Goal: Complete Application Form: Complete application form

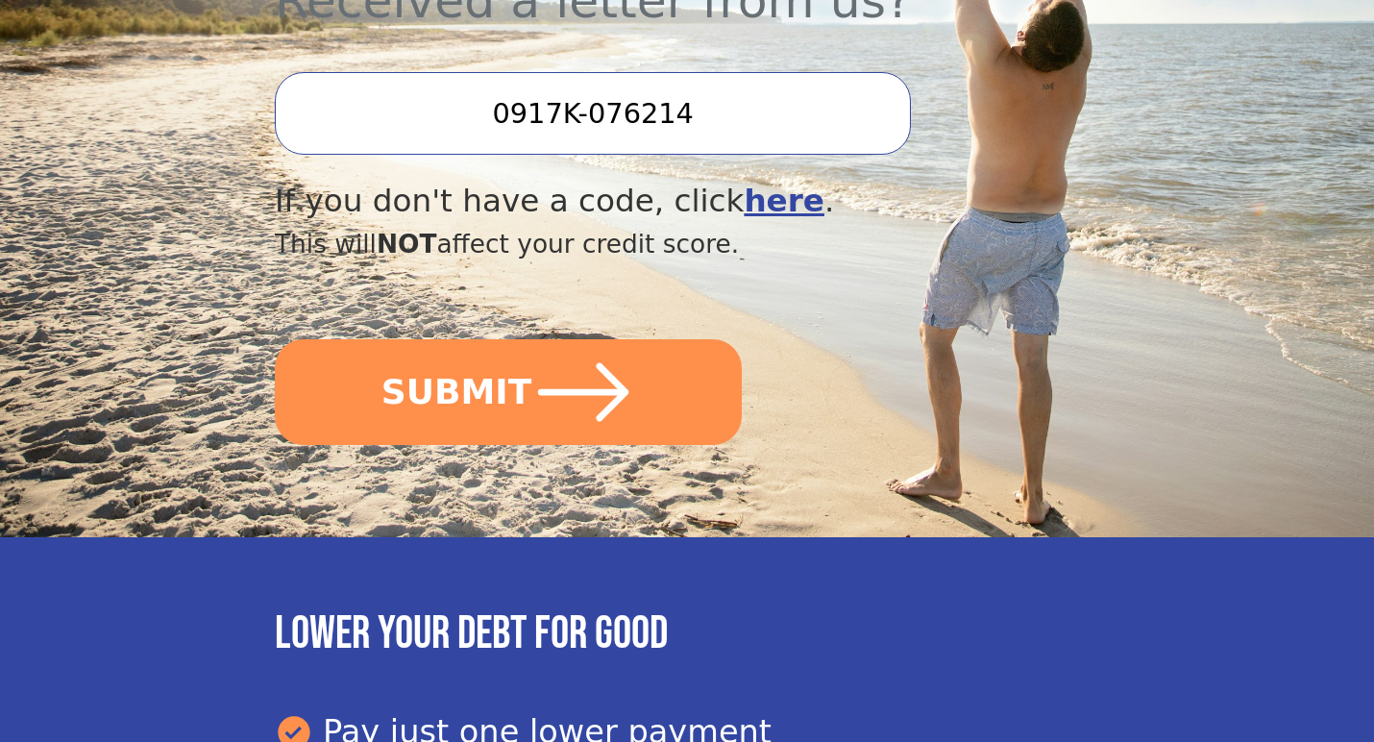
scroll to position [800, 0]
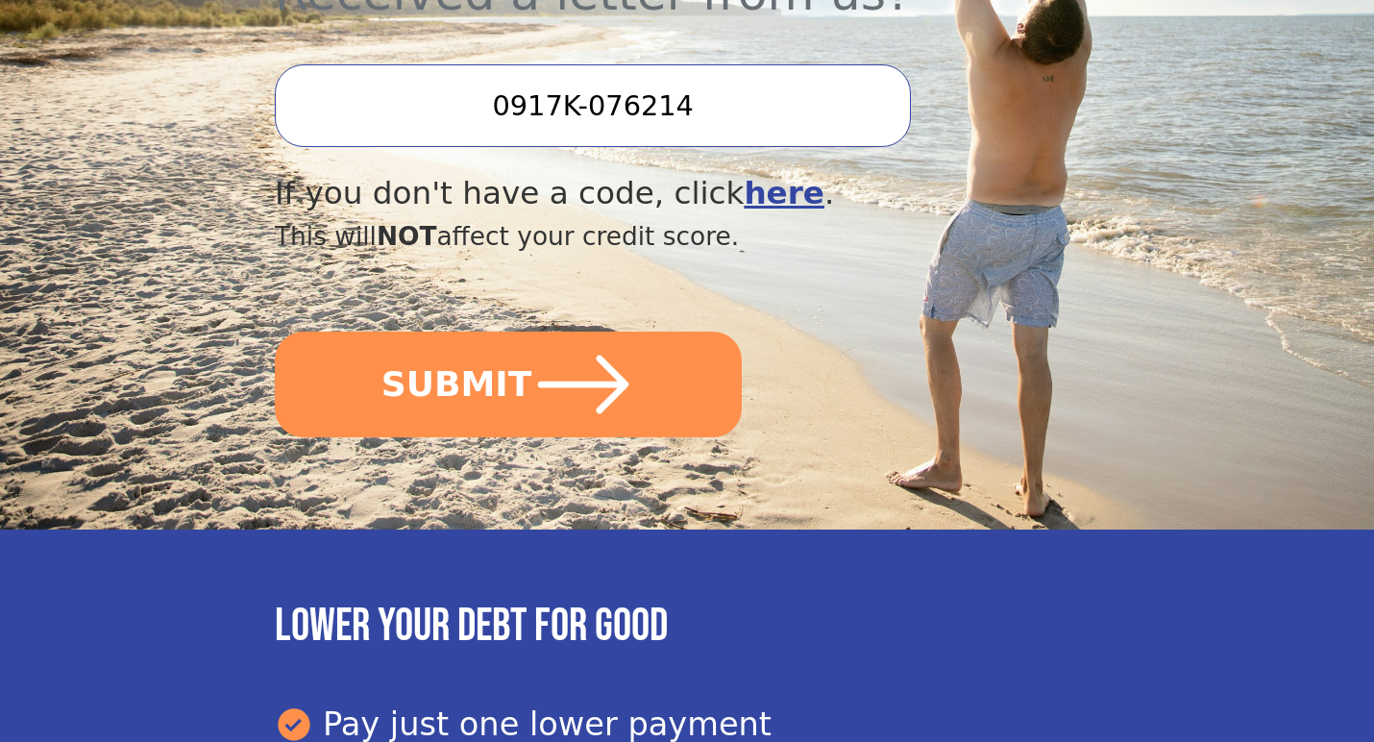
click at [710, 111] on input "0917K-076214" at bounding box center [593, 105] width 636 height 83
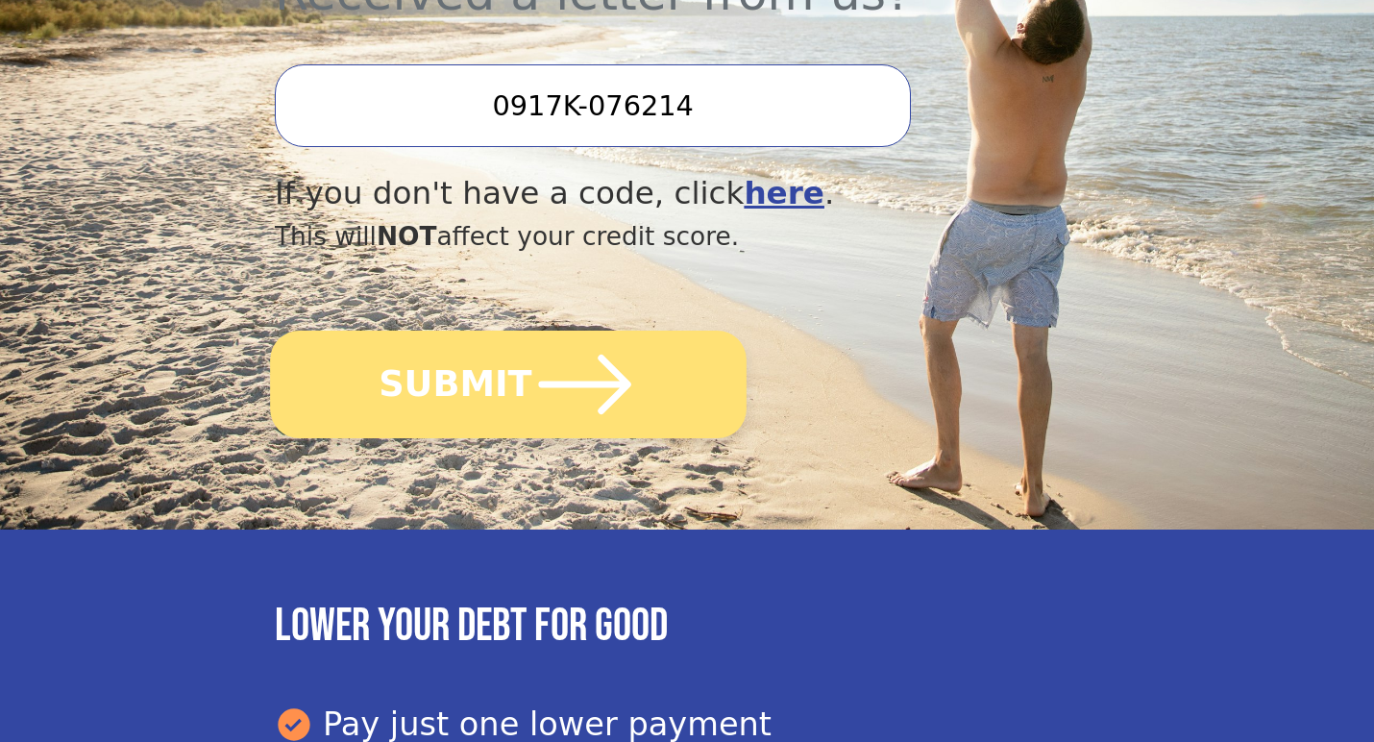
click at [517, 381] on button "SUBMIT" at bounding box center [508, 385] width 477 height 108
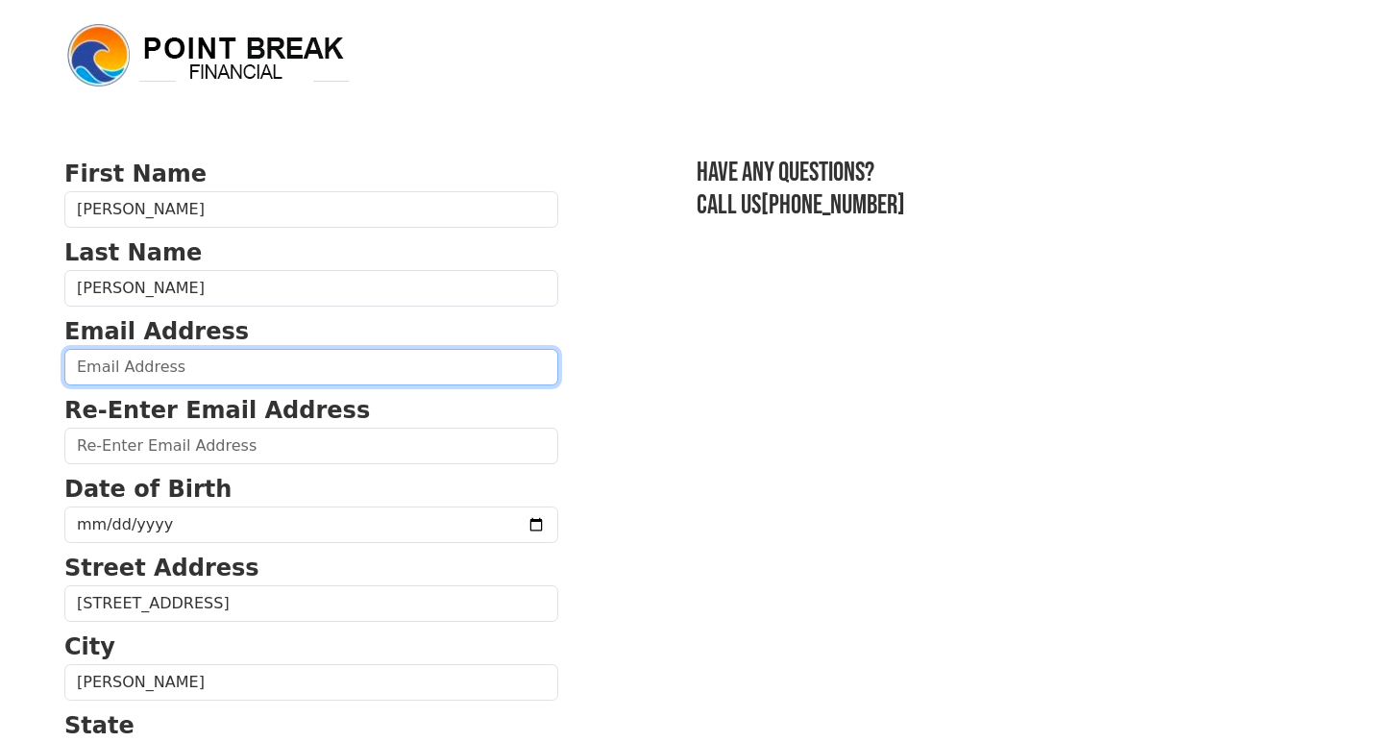
click at [166, 367] on input "email" at bounding box center [311, 367] width 494 height 37
type input "djmoni"
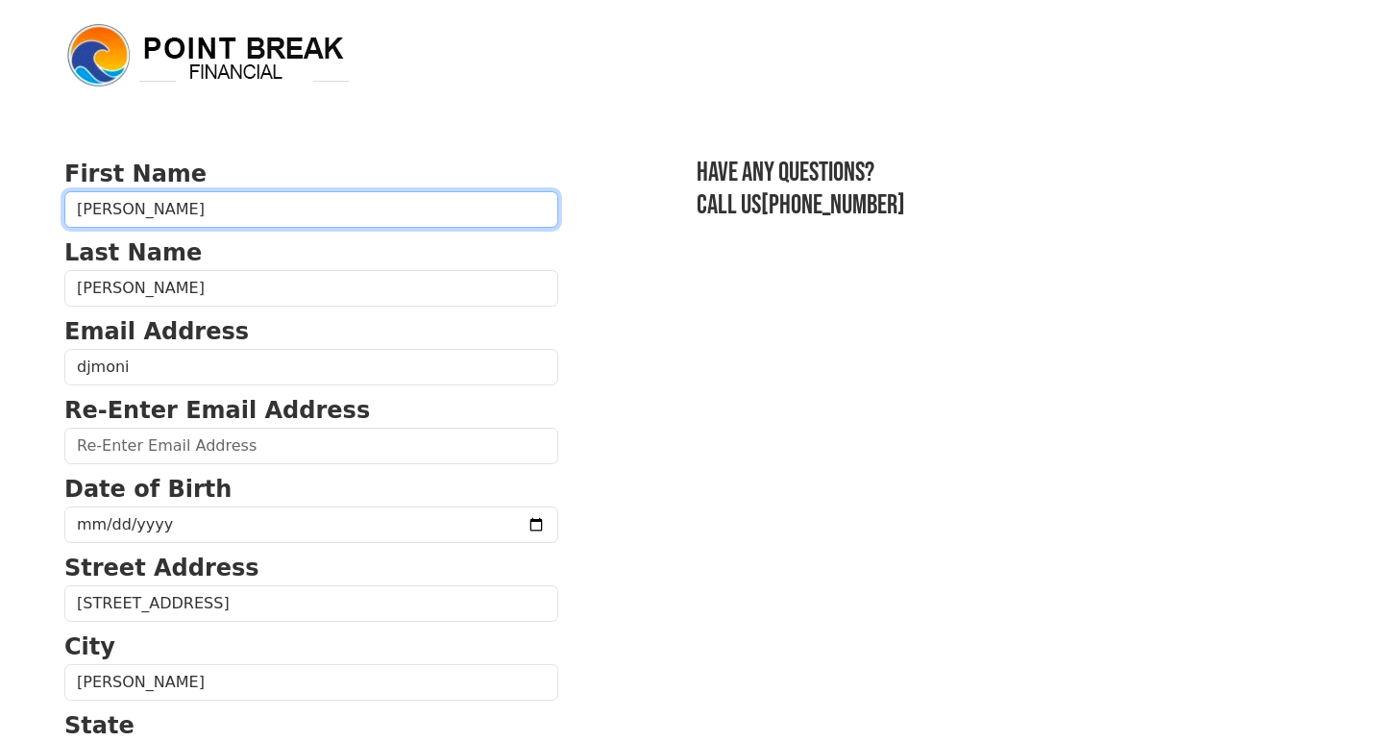
type input "[PERSON_NAME]"
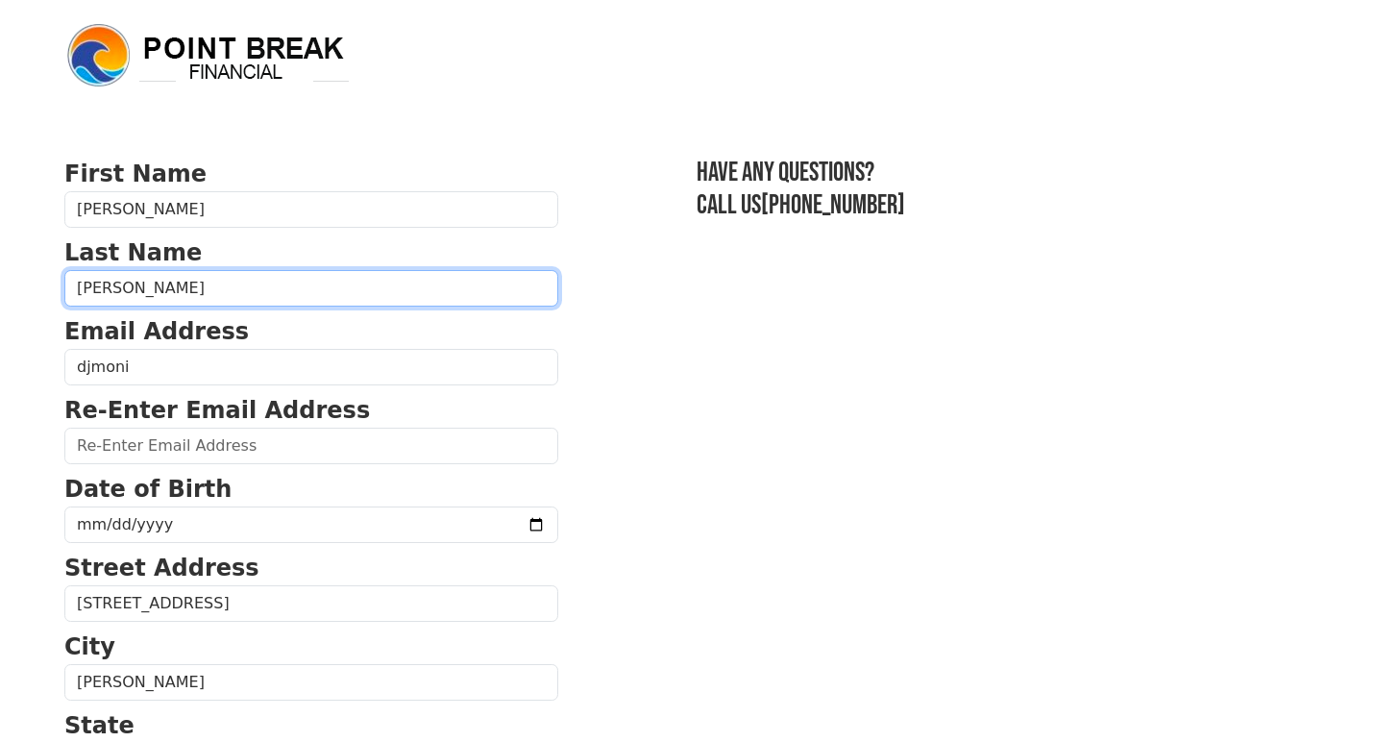
type input "[PERSON_NAME]"
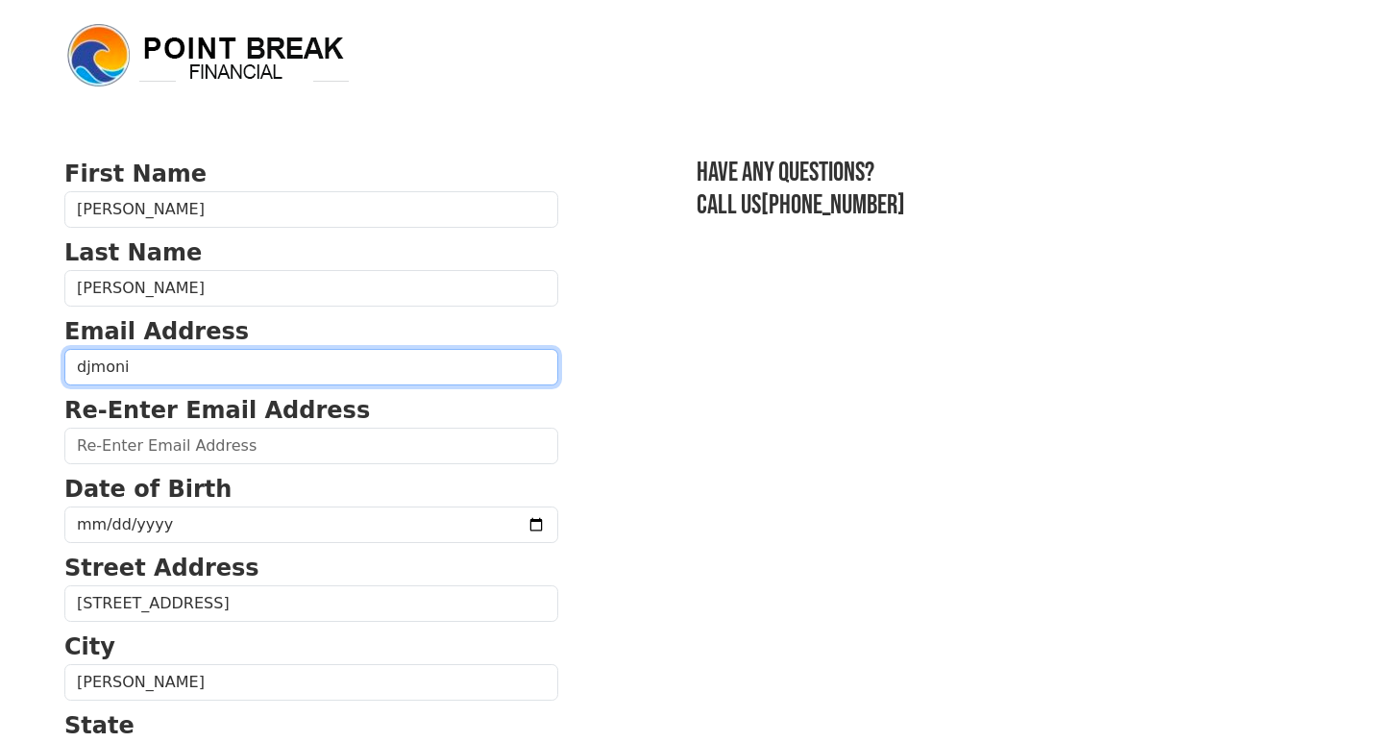
type input "[EMAIL_ADDRESS][DOMAIN_NAME]"
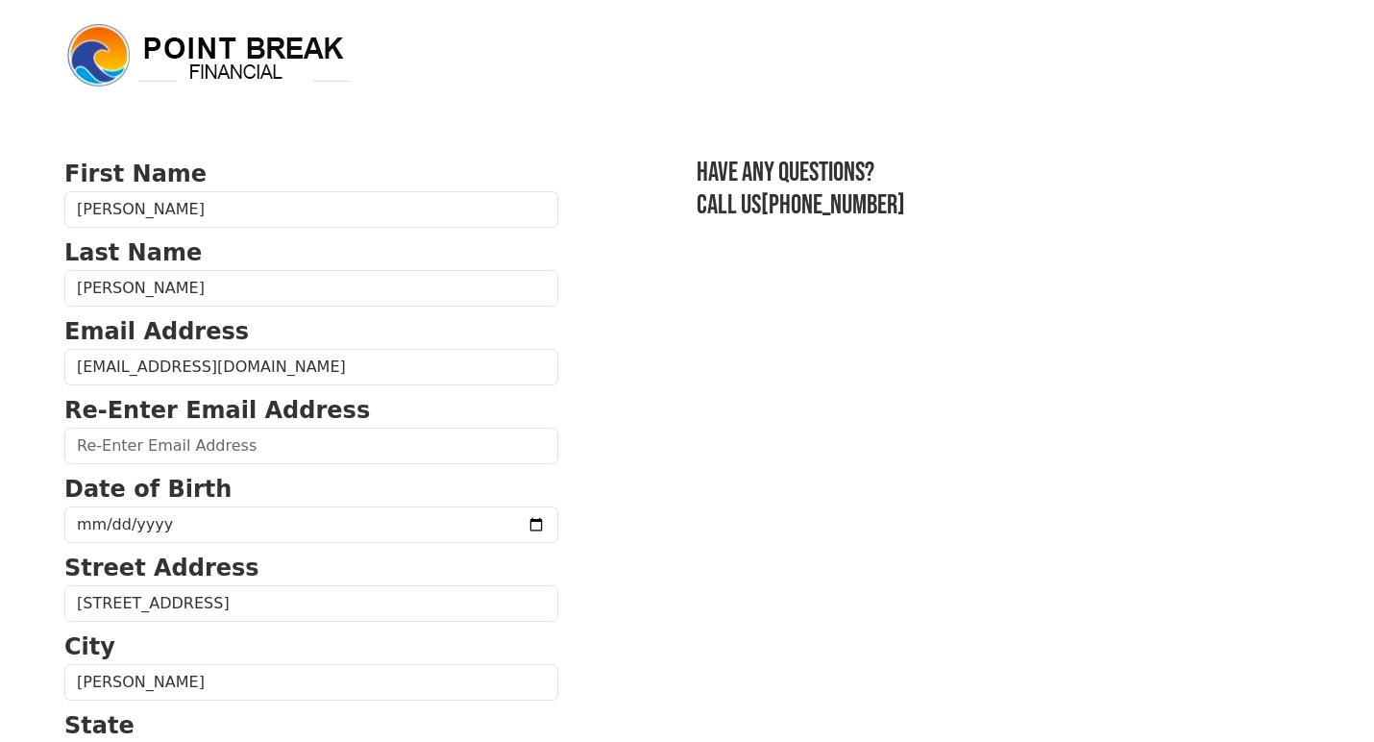
type input "[EMAIL_ADDRESS][DOMAIN_NAME]"
type input "[STREET_ADDRESS]"
type input "[PHONE_NUMBER]"
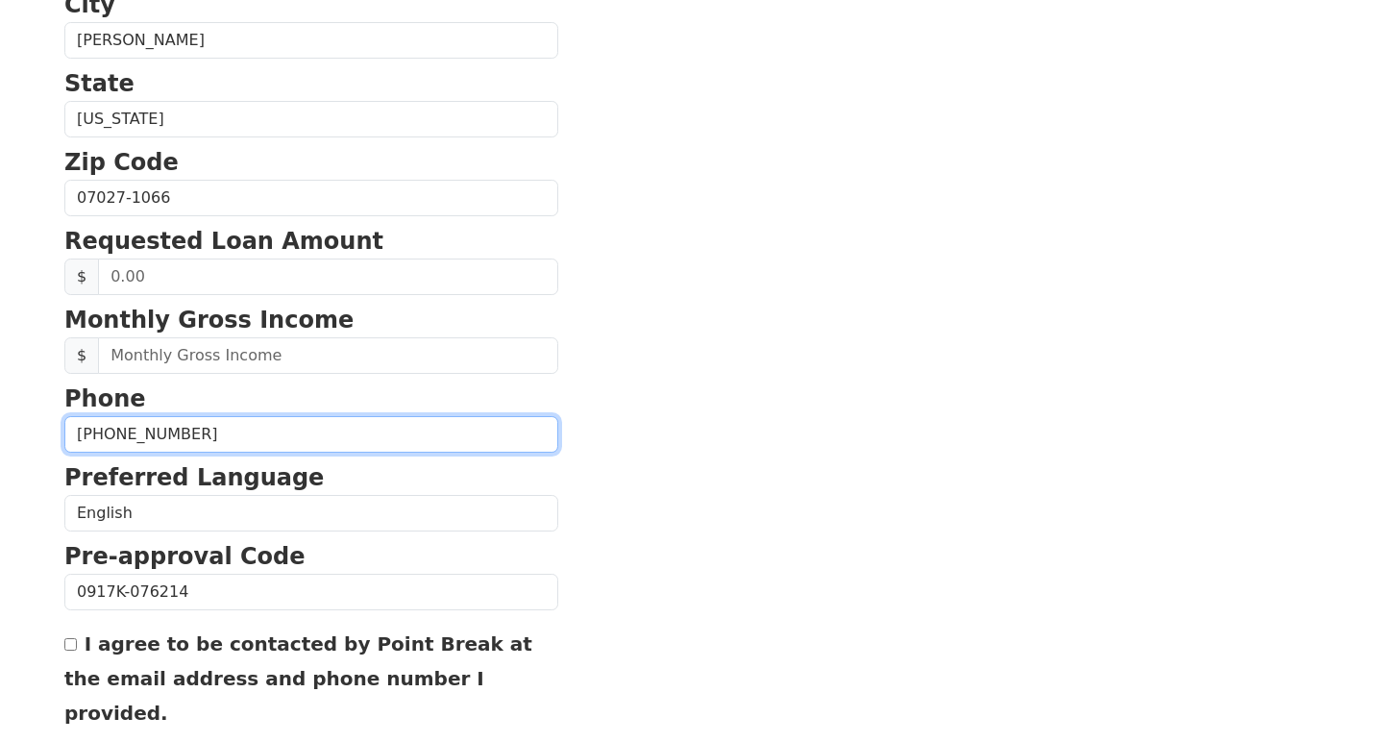
scroll to position [641, 0]
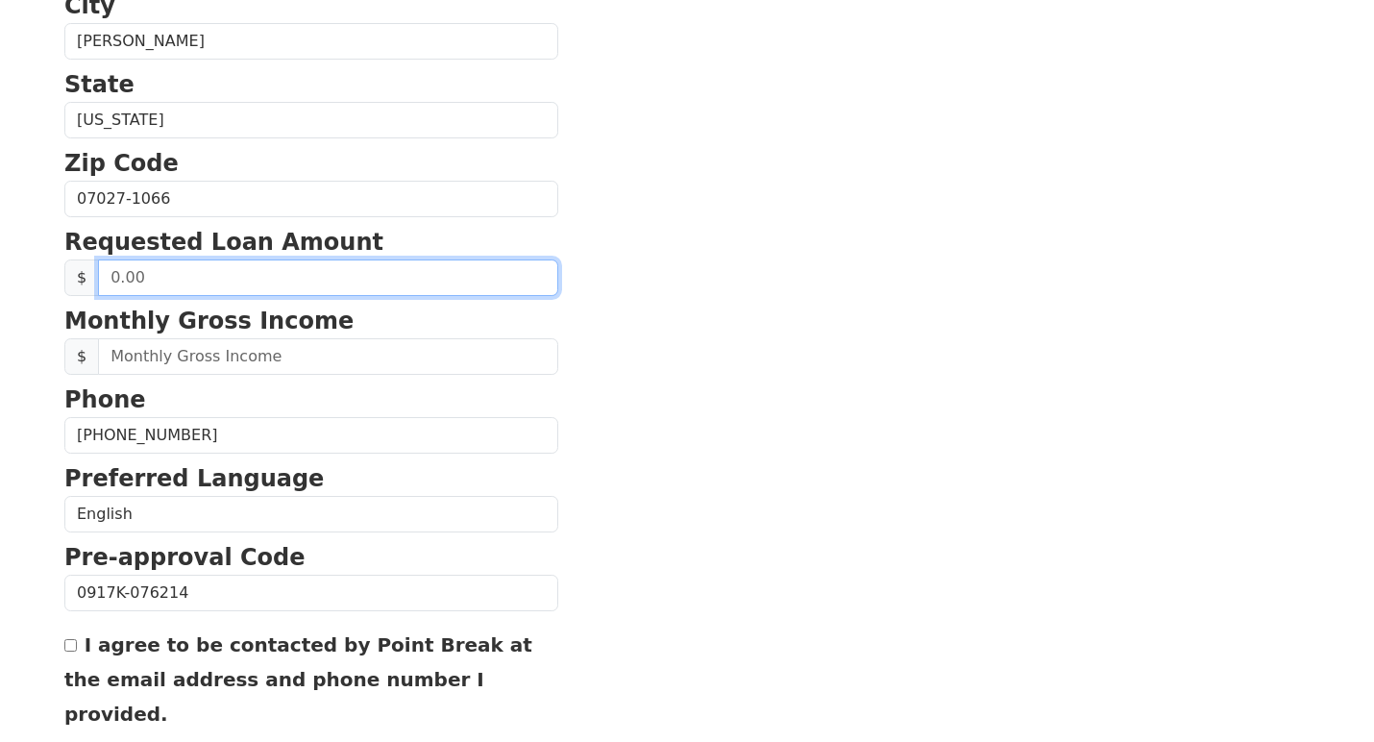
click at [343, 283] on input "text" at bounding box center [328, 278] width 460 height 37
type input "16,000.00"
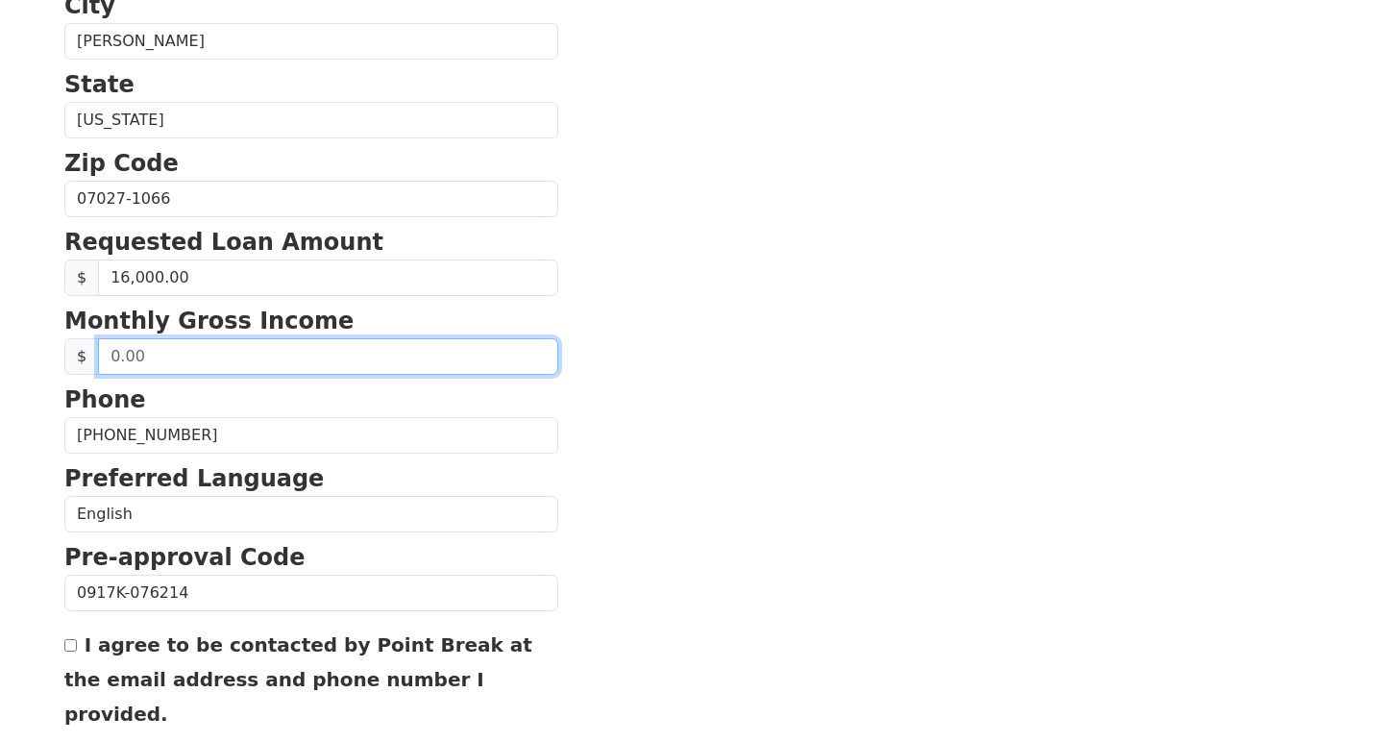
click at [319, 367] on input "text" at bounding box center [328, 356] width 460 height 37
type input "5,200.00"
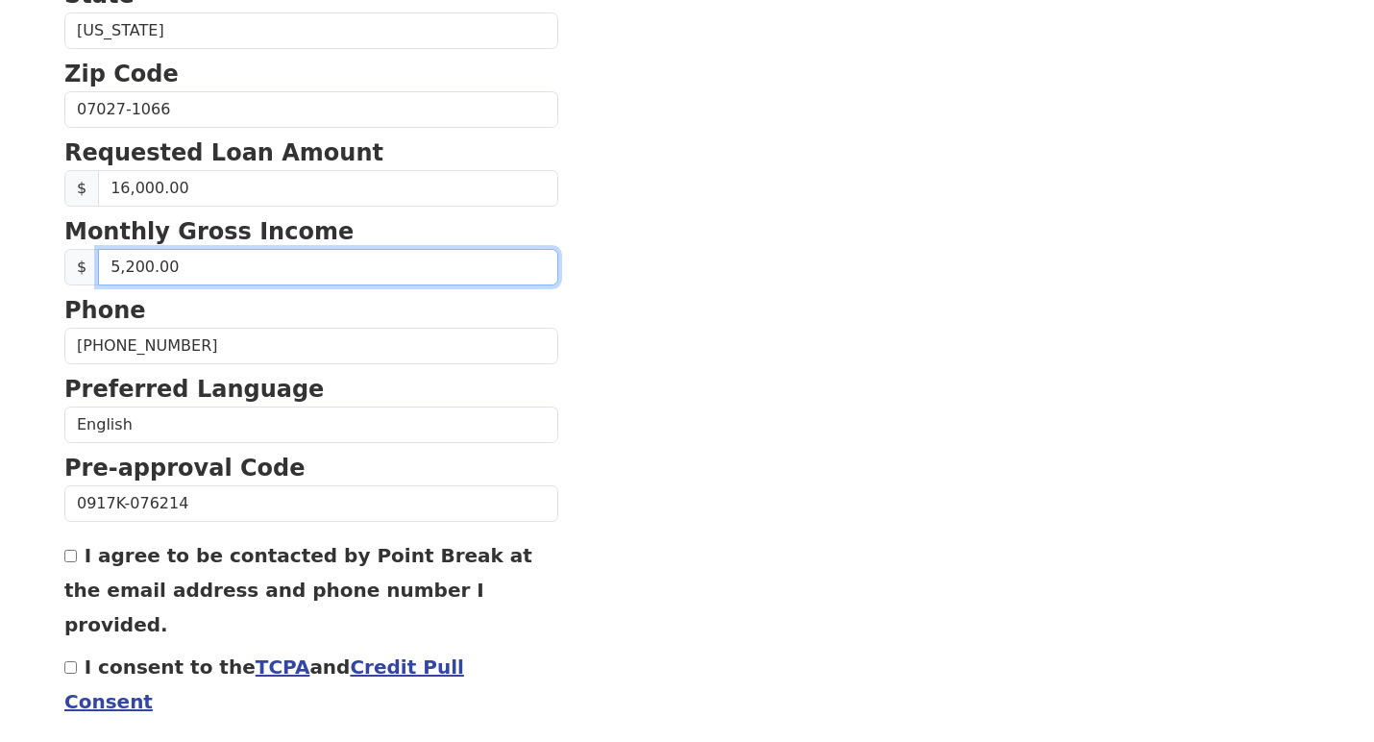
scroll to position [790, 0]
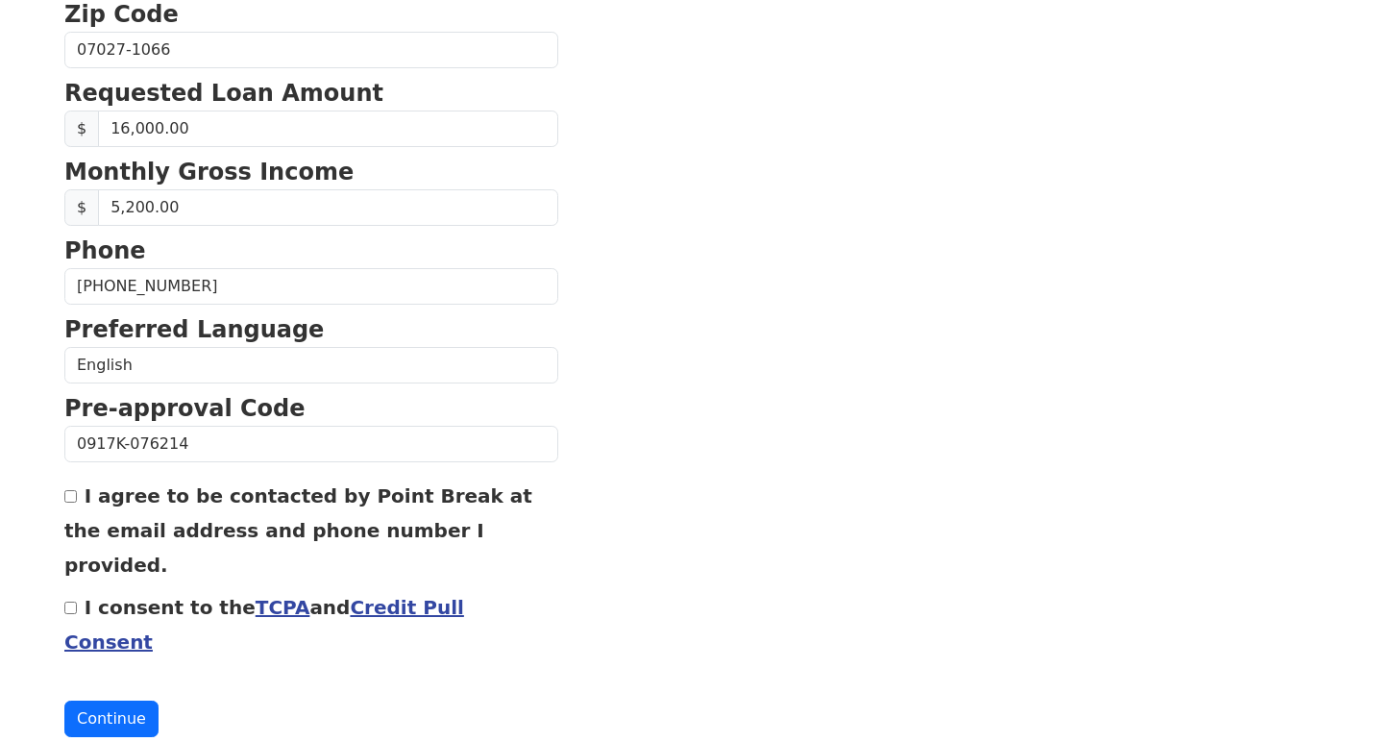
click at [79, 503] on div "I agree to be contacted by Point Break at the email address and phone number I …" at bounding box center [311, 530] width 494 height 104
click at [77, 500] on input "I agree to be contacted by Point Break at the email address and phone number I …" at bounding box center [70, 496] width 12 height 12
checkbox input "true"
click at [65, 589] on div "I consent to the TCPA and Credit Pull Consent" at bounding box center [311, 623] width 494 height 69
click at [71, 602] on input "I consent to the TCPA and Credit Pull Consent" at bounding box center [70, 608] width 12 height 12
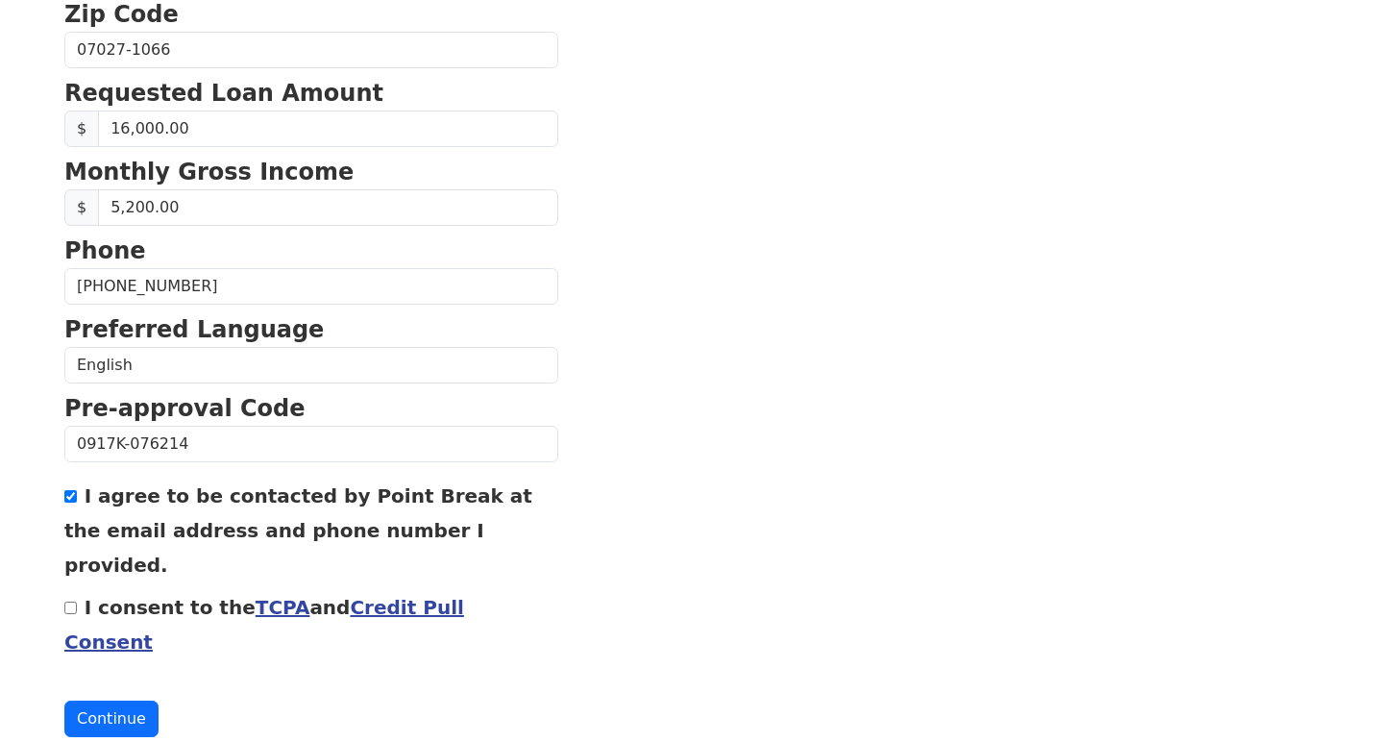
checkbox input "true"
click at [429, 596] on link "Credit Pull Consent" at bounding box center [264, 625] width 400 height 58
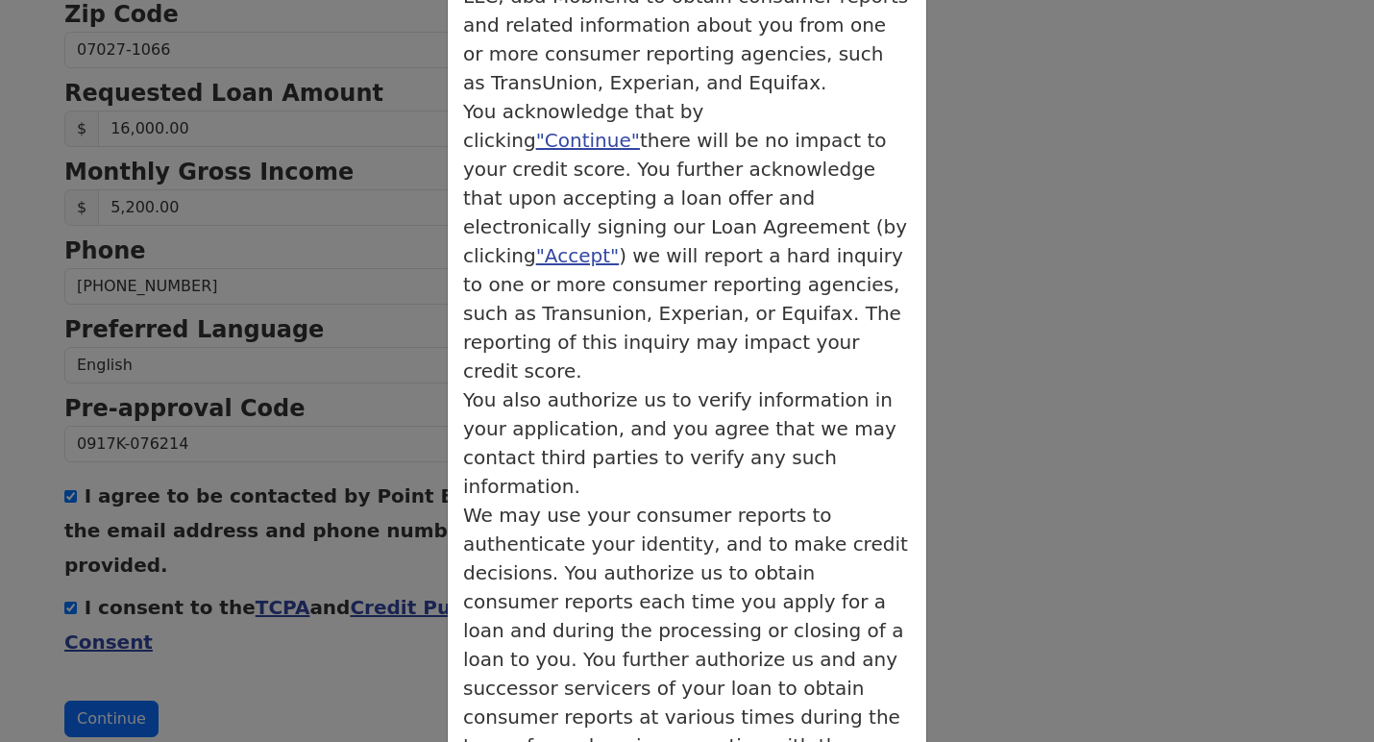
scroll to position [292, 0]
click at [211, 612] on div "× Credit Authorization Credit Authorization You acknowledge that by clicking "C…" at bounding box center [687, 371] width 1374 height 742
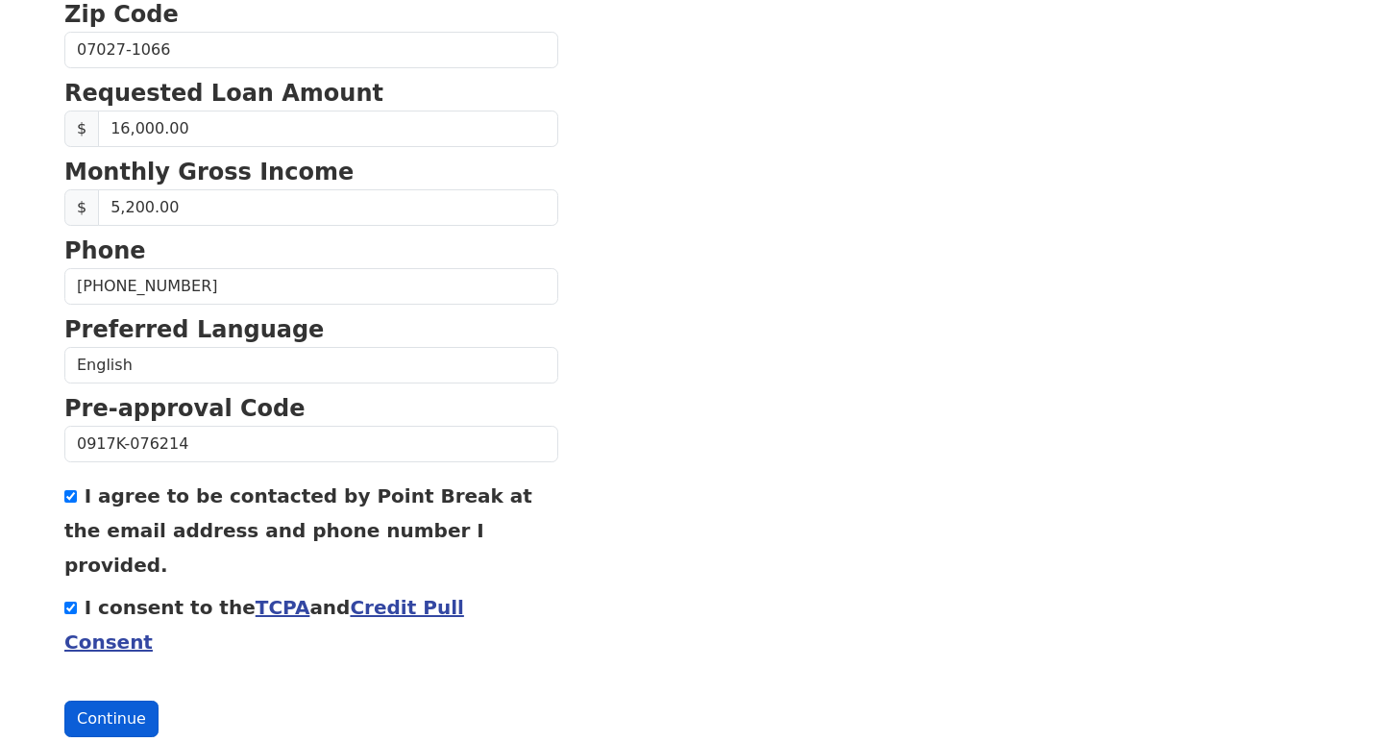
click at [116, 701] on button "Continue" at bounding box center [111, 719] width 94 height 37
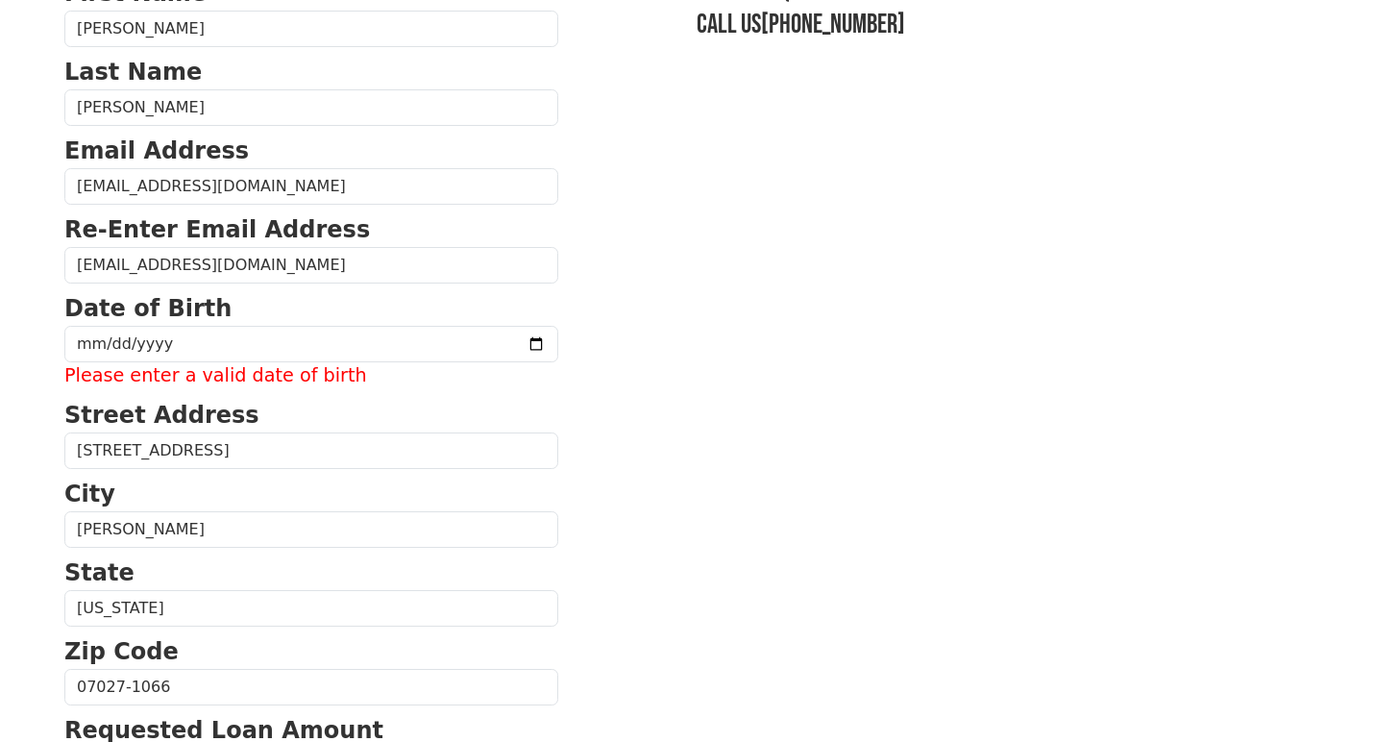
scroll to position [154, 0]
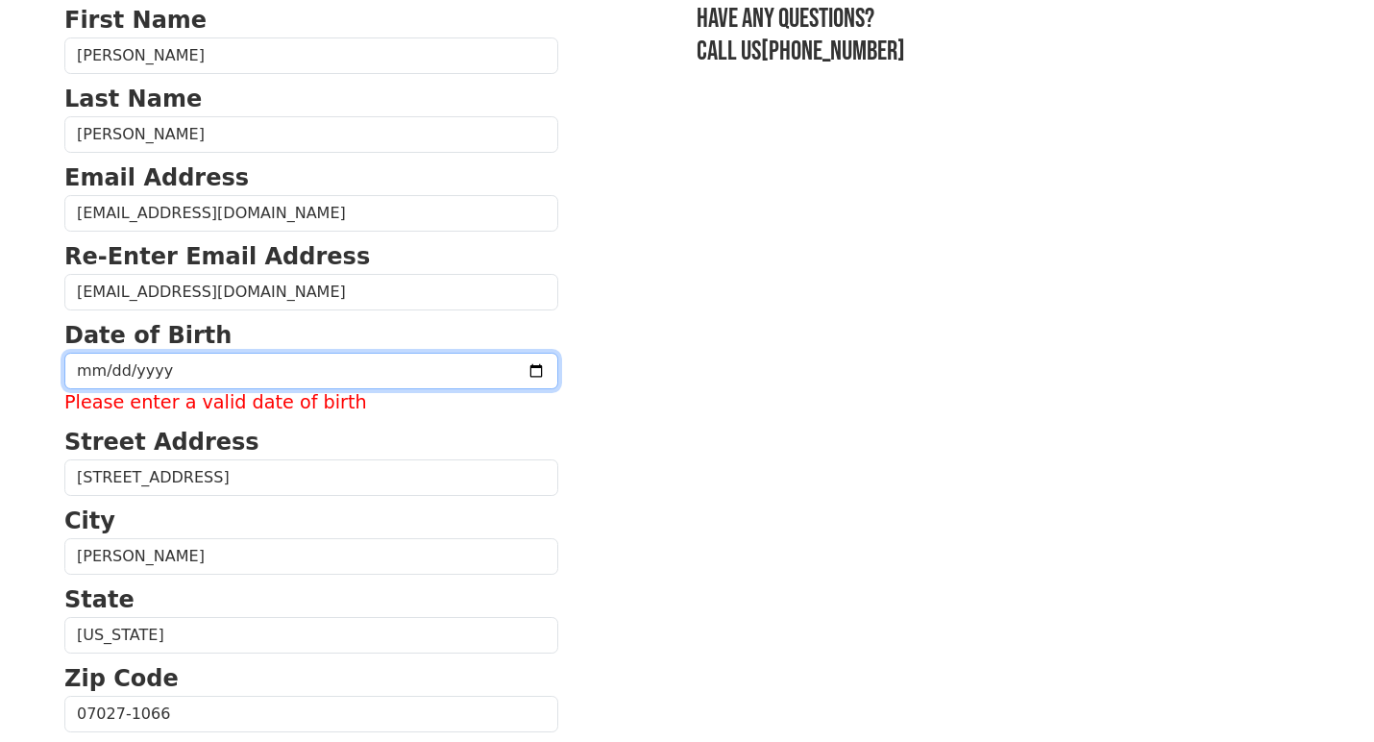
click at [213, 369] on input "date" at bounding box center [311, 371] width 494 height 37
type input "[DATE]"
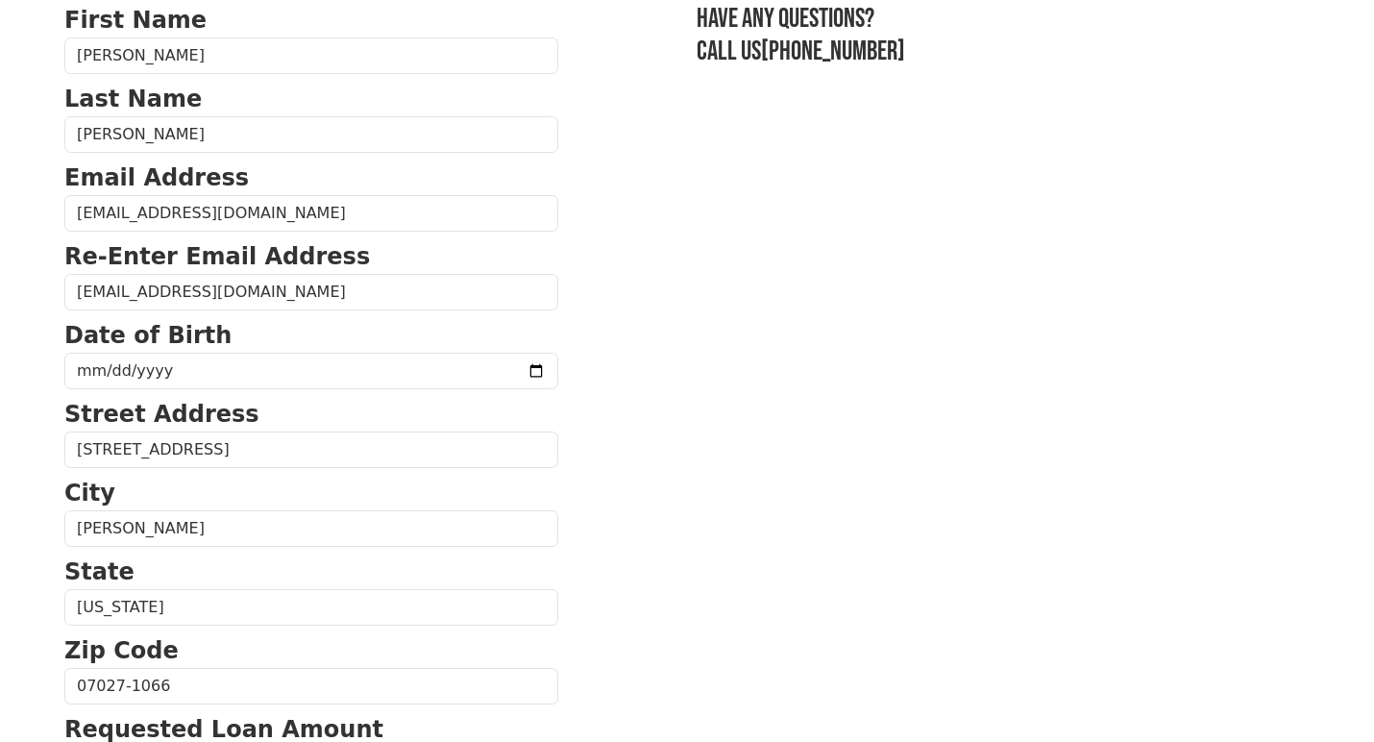
click at [722, 466] on section "First Name [PERSON_NAME] Last Name [PERSON_NAME] Email Address [EMAIL_ADDRESS][…" at bounding box center [687, 688] width 1246 height 1371
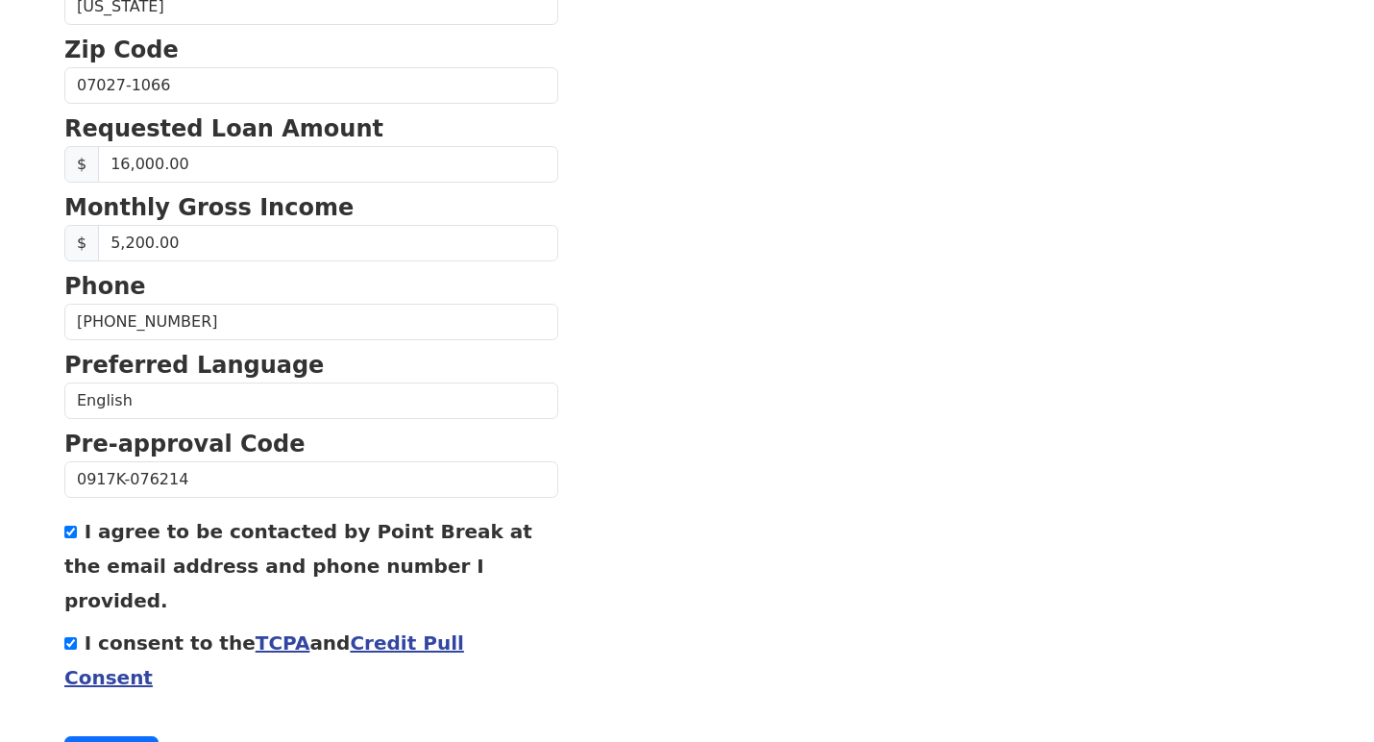
scroll to position [790, 0]
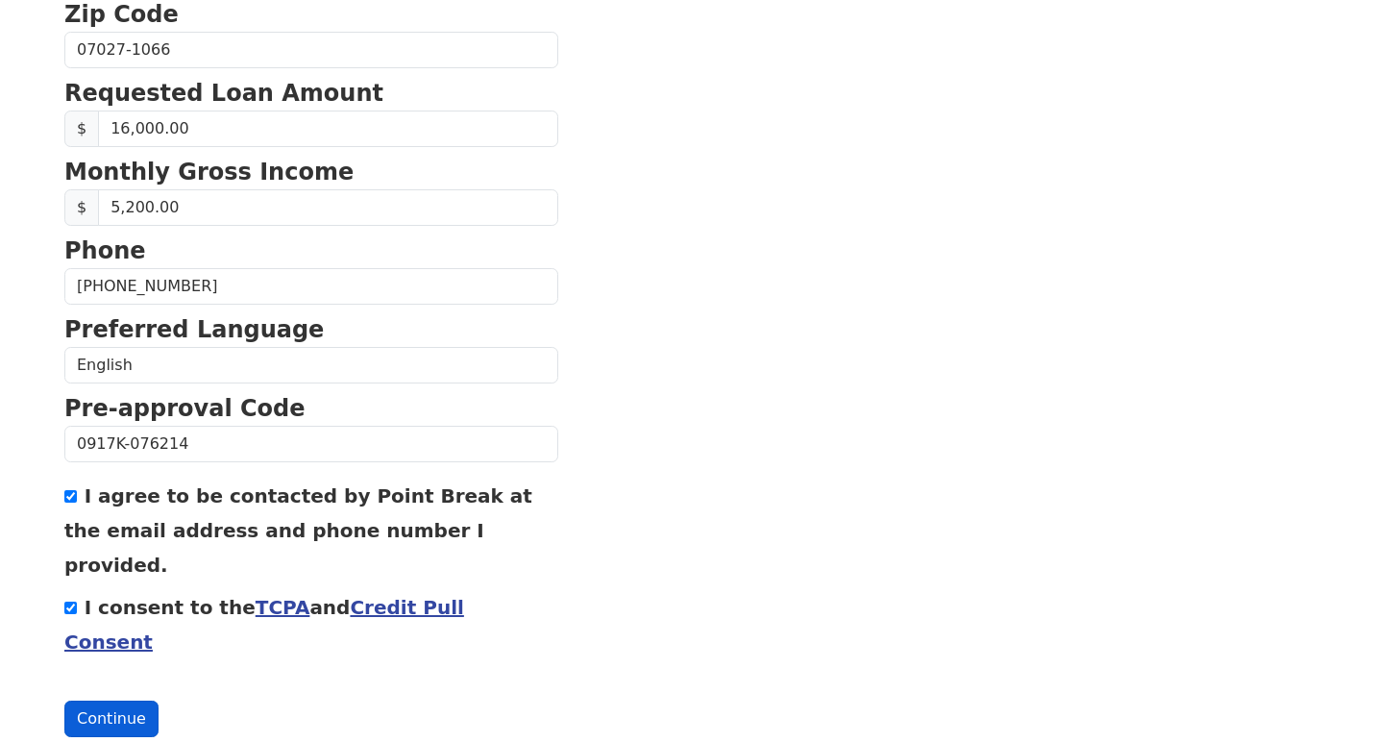
click at [110, 701] on button "Continue" at bounding box center [111, 719] width 94 height 37
